Goal: Task Accomplishment & Management: Use online tool/utility

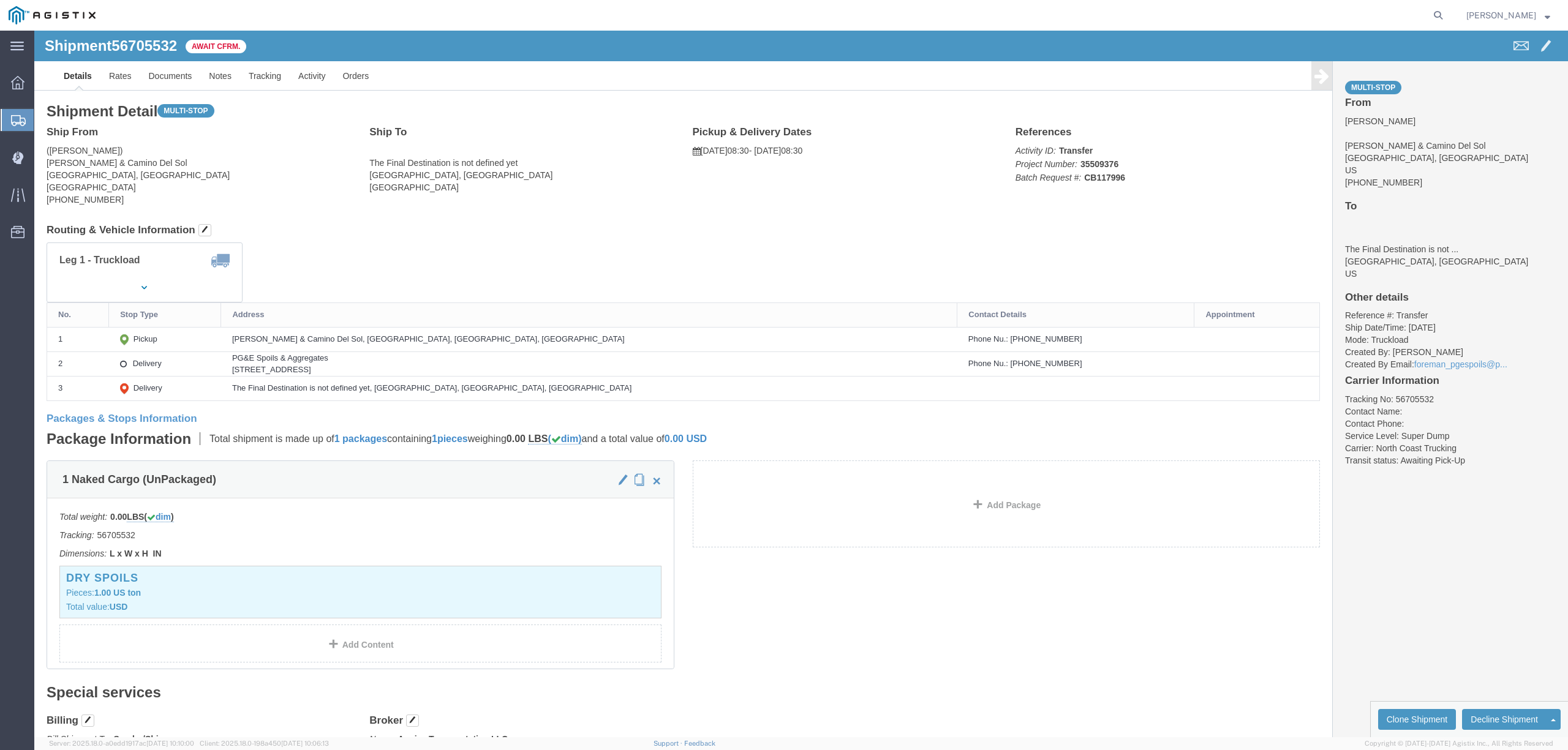
click at [71, 9] on img at bounding box center [52, 14] width 87 height 18
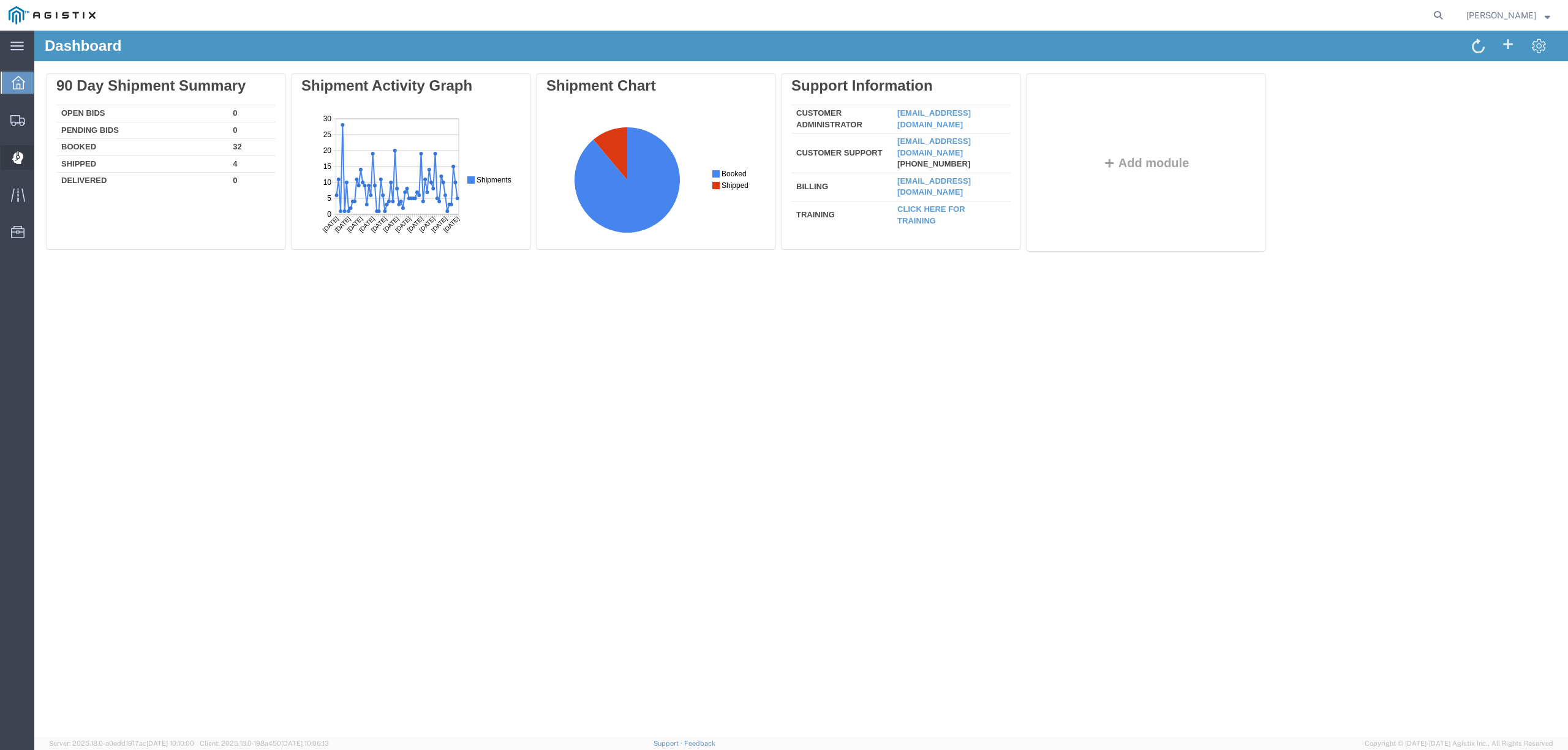
click at [42, 157] on span "Dispatch Manager" at bounding box center [38, 157] width 9 height 24
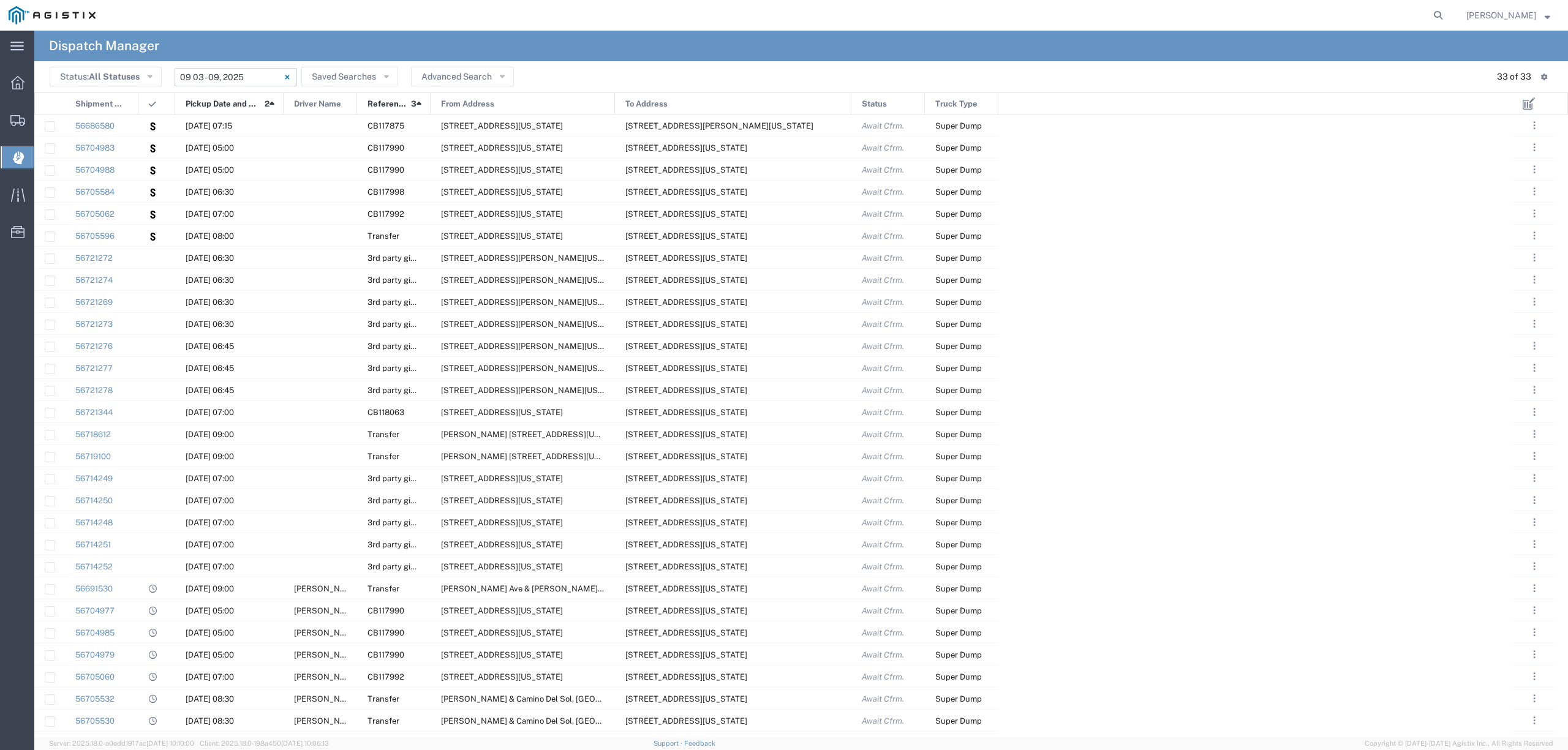
click at [221, 72] on input "[DATE] - [DATE]" at bounding box center [235, 77] width 122 height 18
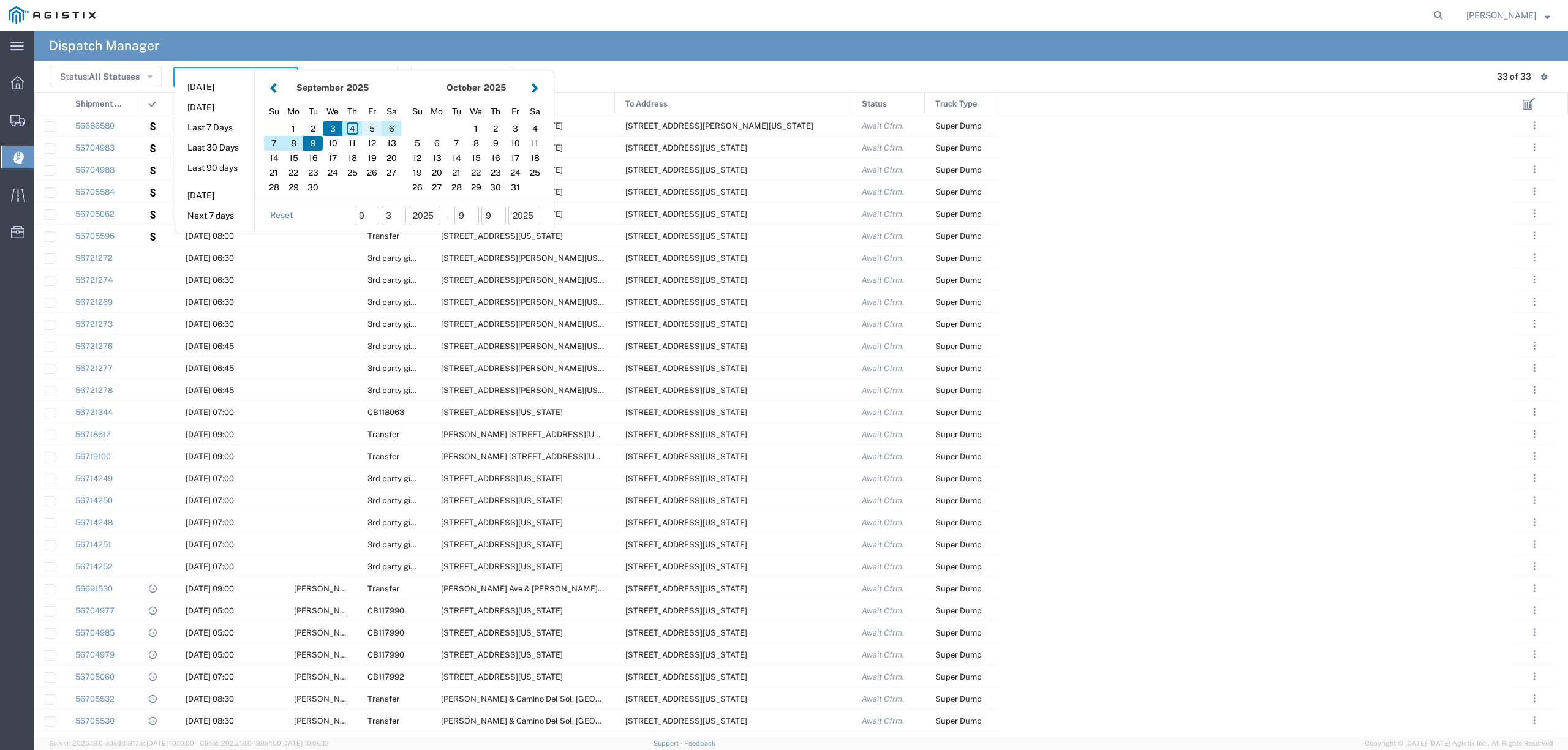
click at [368, 127] on div "5" at bounding box center [371, 128] width 19 height 14
type input "[DATE]"
type input "[DATE] - [DATE]"
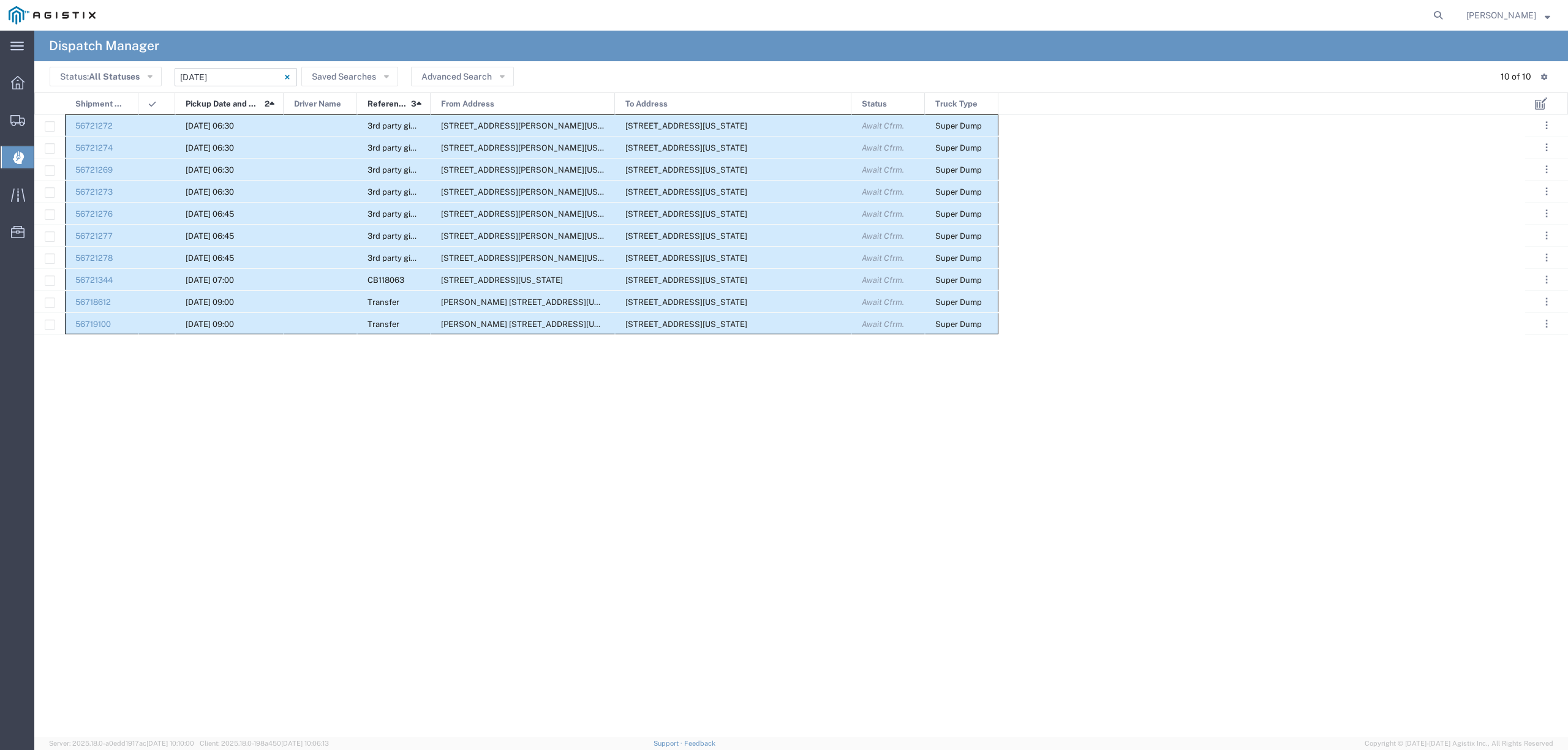
drag, startPoint x: 112, startPoint y: 117, endPoint x: 987, endPoint y: 330, distance: 900.6
click at [987, 330] on div "56721272 [DATE] 06:30 3rd party giveaway [STREET_ADDRESS][PERSON_NAME][US_STATE…" at bounding box center [517, 225] width 964 height 221
